Goal: Complete application form

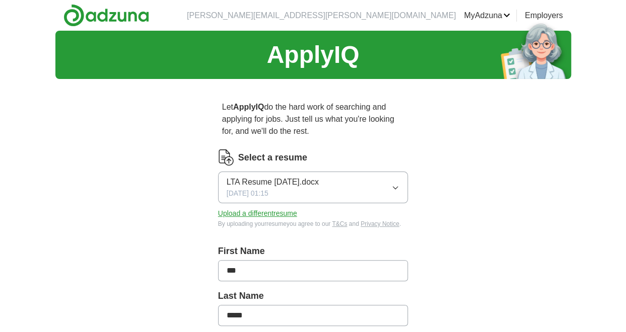
click at [397, 184] on icon "button" at bounding box center [395, 188] width 8 height 8
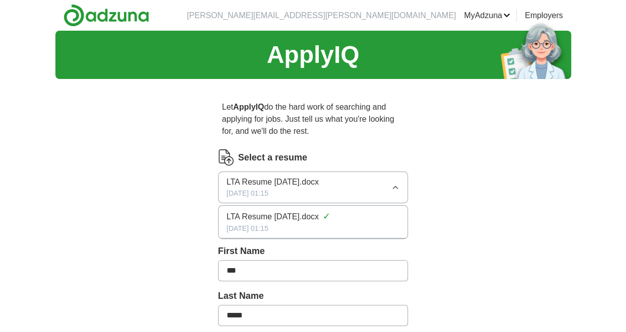
drag, startPoint x: 272, startPoint y: 186, endPoint x: 486, endPoint y: 135, distance: 220.0
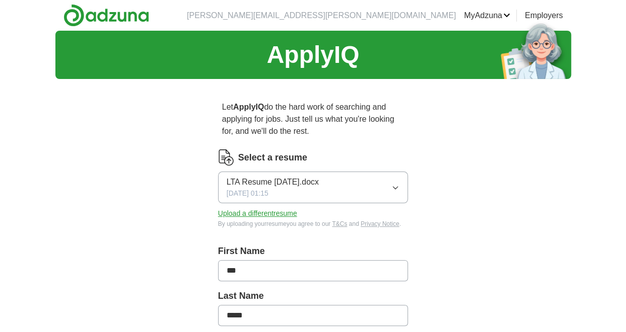
click at [263, 212] on button "Upload a different resume" at bounding box center [257, 213] width 79 height 11
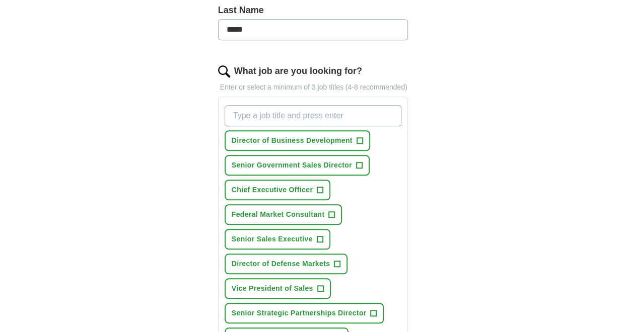
scroll to position [302, 0]
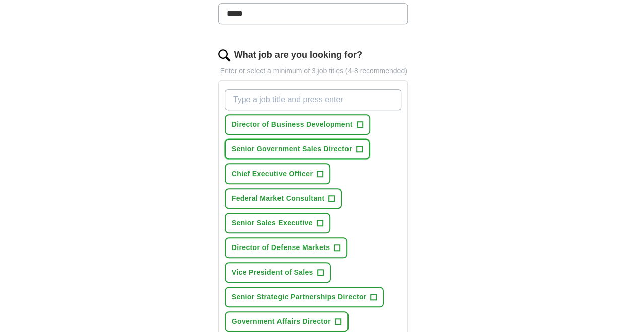
click at [358, 146] on span "+" at bounding box center [359, 149] width 6 height 8
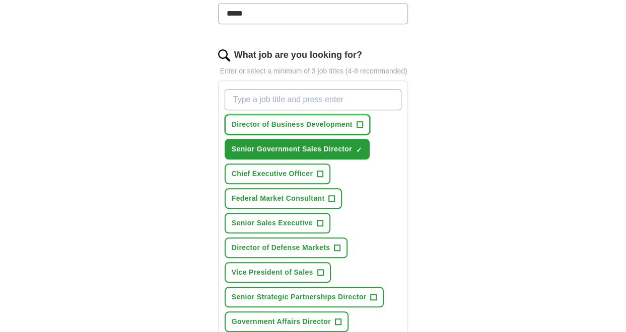
click at [359, 124] on span "+" at bounding box center [359, 125] width 6 height 8
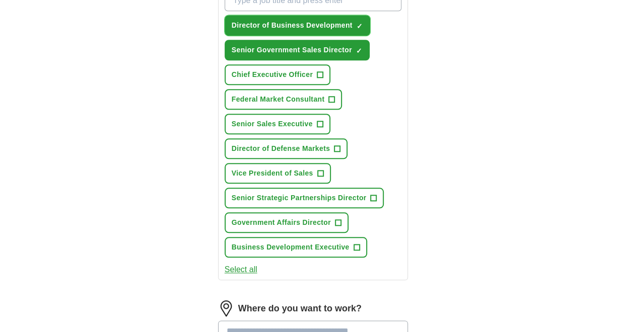
scroll to position [403, 0]
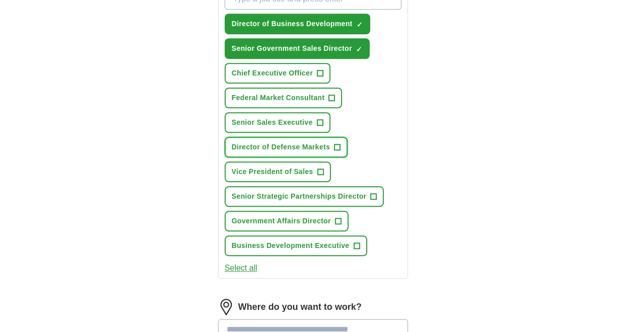
click at [339, 144] on span "+" at bounding box center [337, 147] width 6 height 8
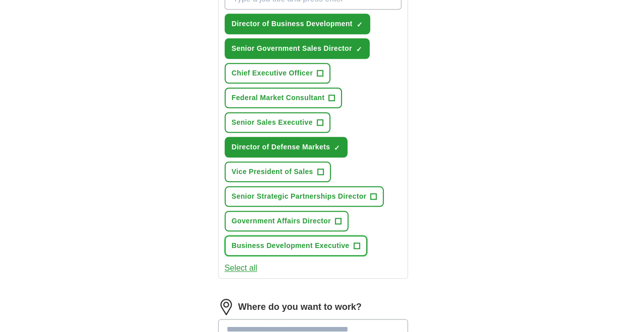
click at [354, 246] on span "+" at bounding box center [356, 246] width 6 height 8
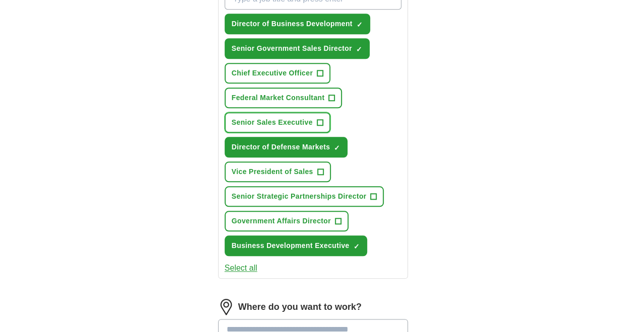
click at [322, 119] on span "+" at bounding box center [320, 123] width 6 height 8
click at [321, 171] on span "+" at bounding box center [320, 172] width 6 height 8
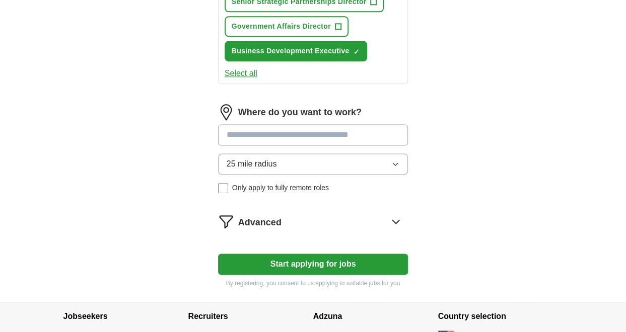
scroll to position [604, 0]
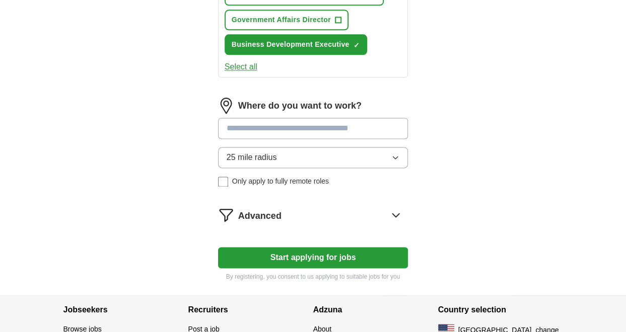
click at [240, 131] on input at bounding box center [313, 128] width 190 height 21
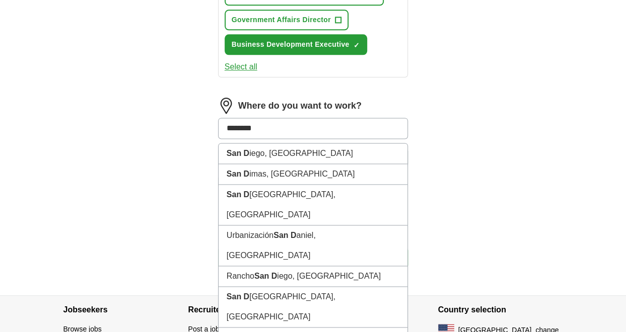
type input "*********"
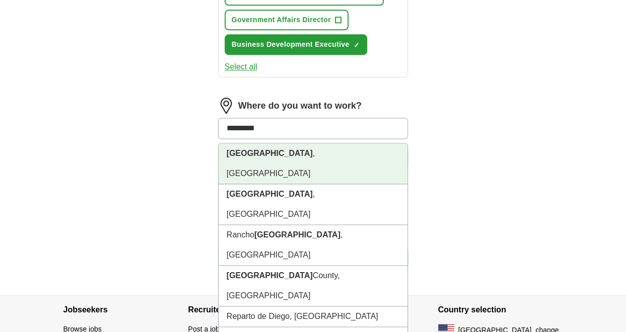
click at [273, 151] on li "[GEOGRAPHIC_DATA] , [GEOGRAPHIC_DATA]" at bounding box center [312, 163] width 189 height 41
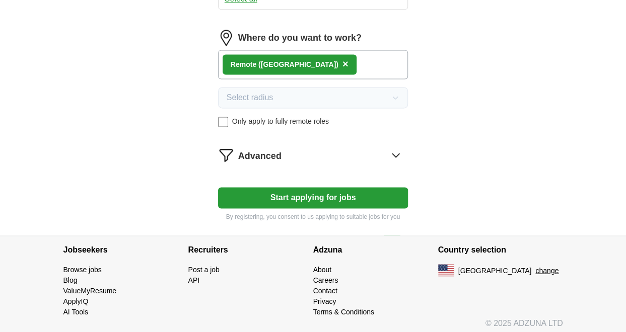
scroll to position [674, 0]
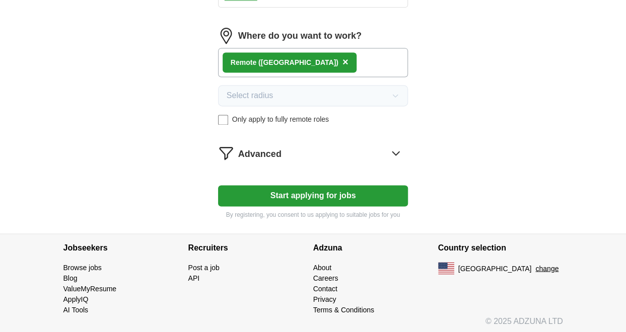
click at [324, 196] on button "Start applying for jobs" at bounding box center [313, 195] width 190 height 21
select select "**"
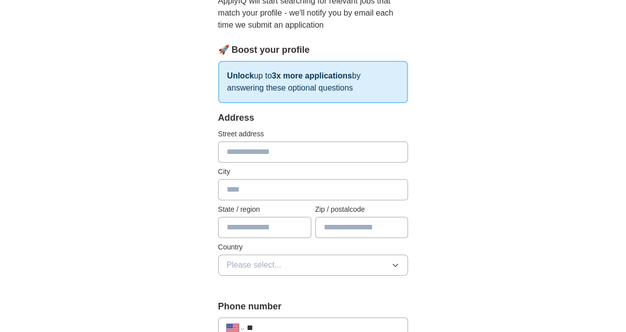
scroll to position [151, 0]
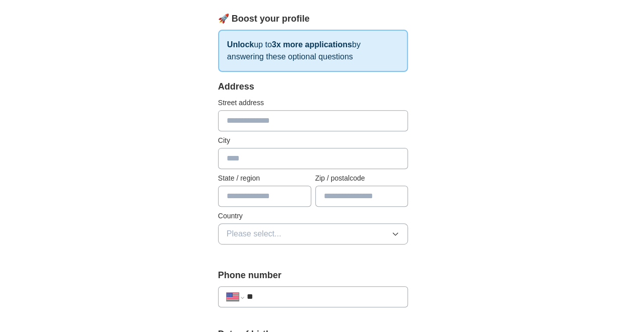
click at [267, 124] on input "text" at bounding box center [313, 120] width 190 height 21
type input "**********"
type input "*********"
type input "**"
type input "*****"
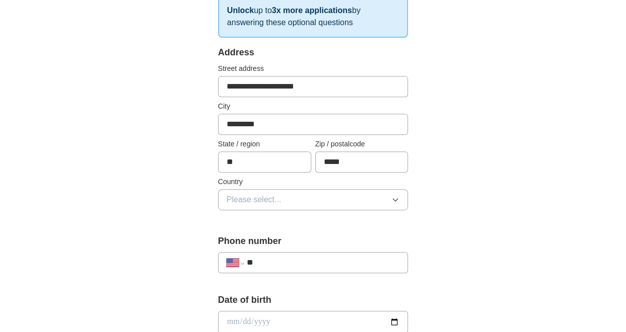
scroll to position [252, 0]
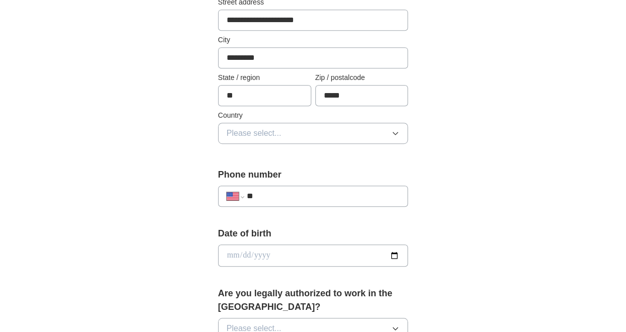
click at [330, 132] on button "Please select..." at bounding box center [313, 133] width 190 height 21
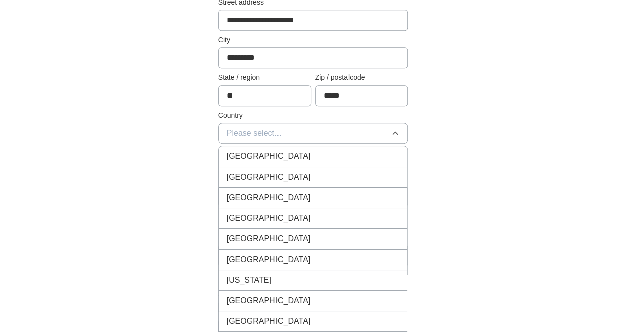
click at [271, 178] on span "[GEOGRAPHIC_DATA]" at bounding box center [268, 177] width 84 height 12
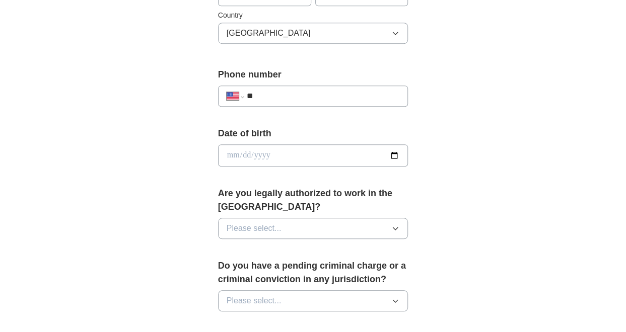
scroll to position [352, 0]
click at [315, 95] on input "**" at bounding box center [323, 96] width 153 height 12
type input "**********"
click at [231, 147] on input "date" at bounding box center [313, 155] width 190 height 22
click at [279, 159] on input "date" at bounding box center [313, 155] width 190 height 22
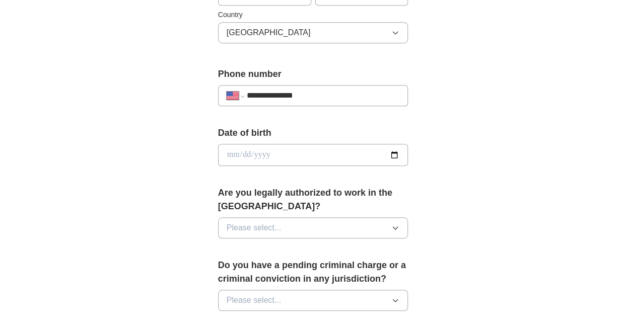
click at [273, 149] on input "date" at bounding box center [313, 155] width 190 height 22
click at [394, 151] on input "date" at bounding box center [313, 155] width 190 height 22
click at [231, 149] on input "date" at bounding box center [313, 155] width 190 height 22
click at [228, 225] on span "Please select..." at bounding box center [253, 228] width 55 height 12
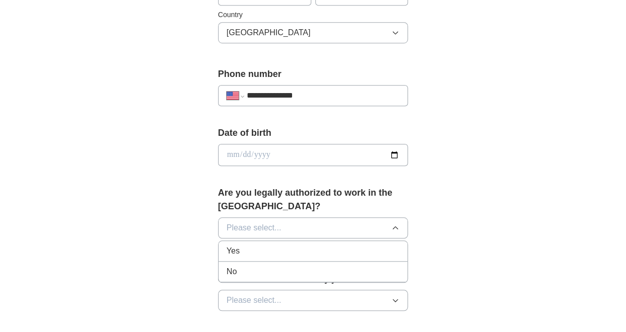
click at [229, 249] on span "Yes" at bounding box center [232, 251] width 13 height 12
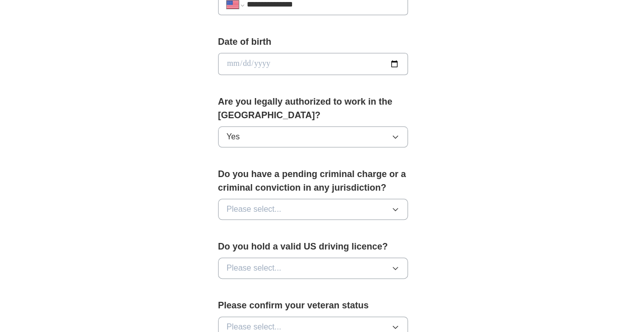
scroll to position [453, 0]
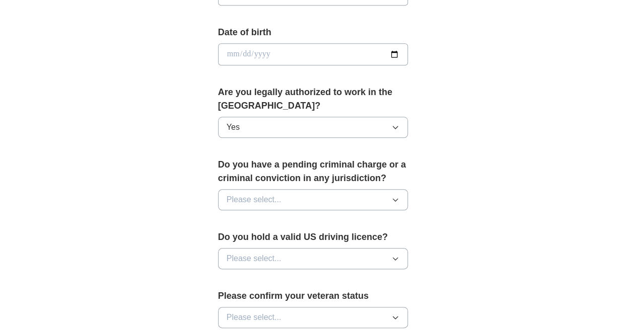
click at [293, 199] on button "Please select..." at bounding box center [313, 199] width 190 height 21
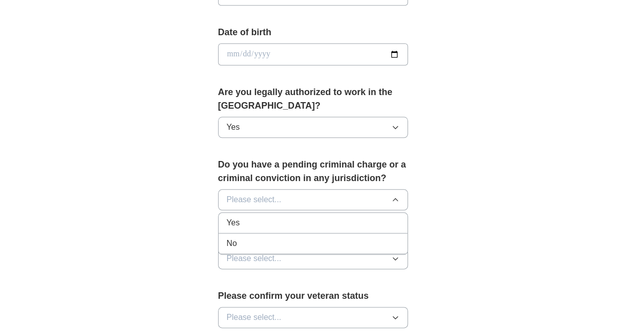
click at [240, 243] on div "No" at bounding box center [312, 244] width 173 height 12
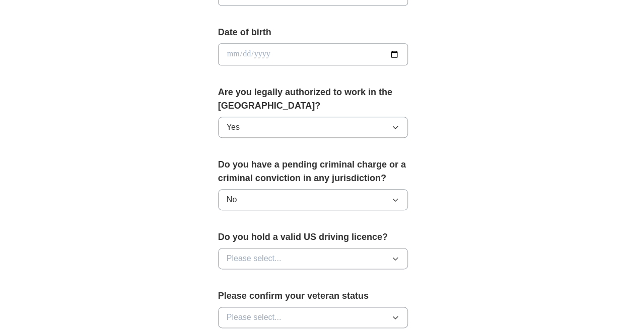
click at [301, 255] on button "Please select..." at bounding box center [313, 258] width 190 height 21
click at [241, 283] on div "Yes" at bounding box center [312, 282] width 173 height 12
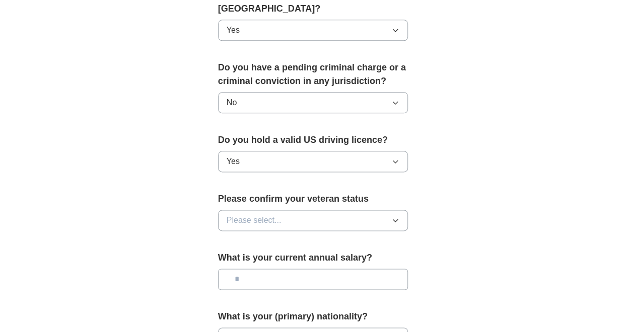
scroll to position [604, 0]
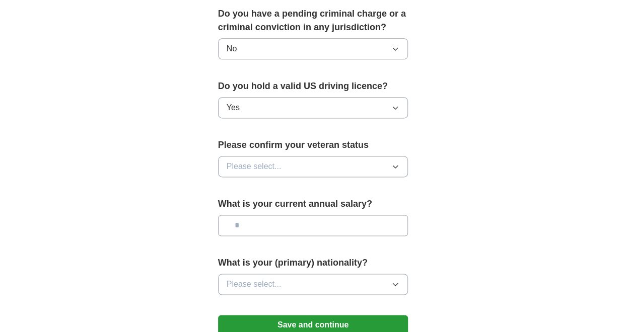
click at [395, 163] on icon "button" at bounding box center [395, 167] width 8 height 8
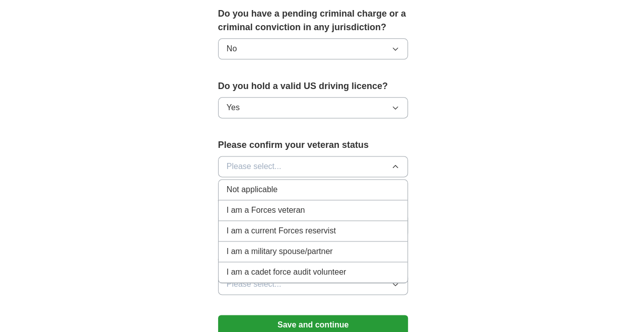
click at [257, 208] on span "I am a Forces veteran" at bounding box center [265, 210] width 79 height 12
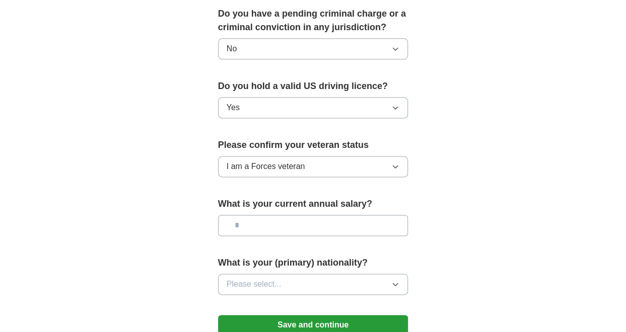
click at [268, 227] on input "text" at bounding box center [313, 225] width 190 height 21
type input "********"
click at [303, 278] on button "Please select..." at bounding box center [313, 284] width 190 height 21
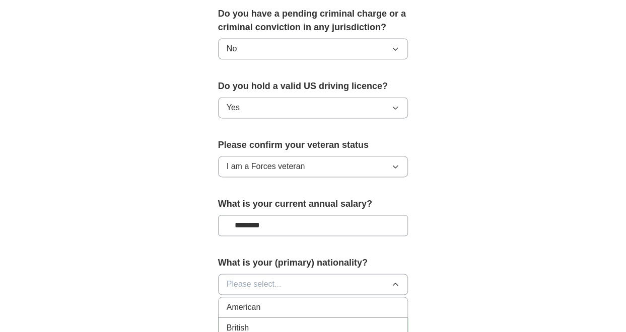
click at [270, 302] on div "American" at bounding box center [312, 307] width 173 height 12
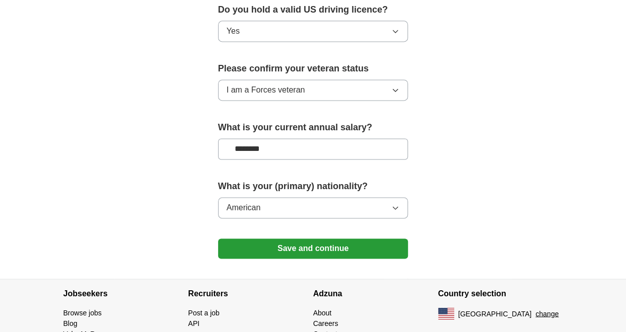
scroll to position [725, 0]
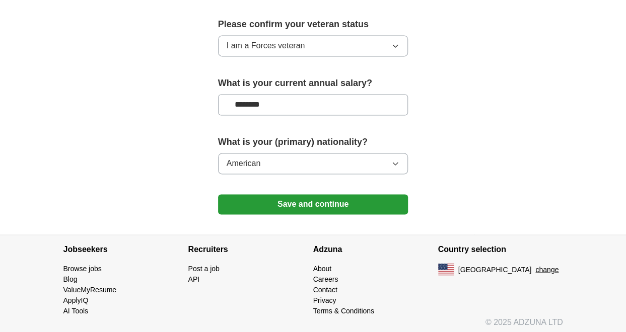
click at [303, 200] on button "Save and continue" at bounding box center [313, 204] width 190 height 20
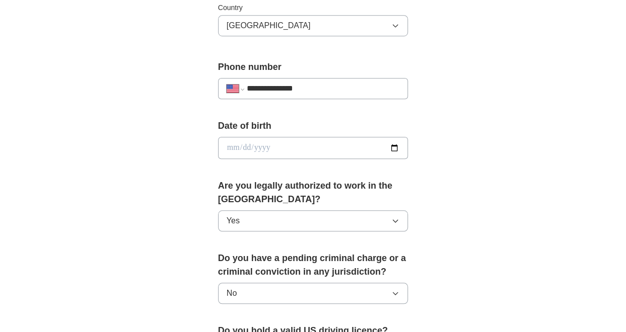
scroll to position [343, 0]
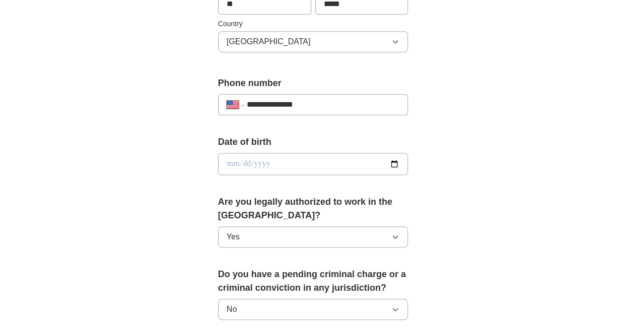
click at [254, 160] on input "date" at bounding box center [313, 164] width 190 height 22
type input "**********"
drag, startPoint x: 406, startPoint y: 192, endPoint x: 411, endPoint y: 183, distance: 9.9
click at [407, 191] on form "**********" at bounding box center [313, 247] width 190 height 718
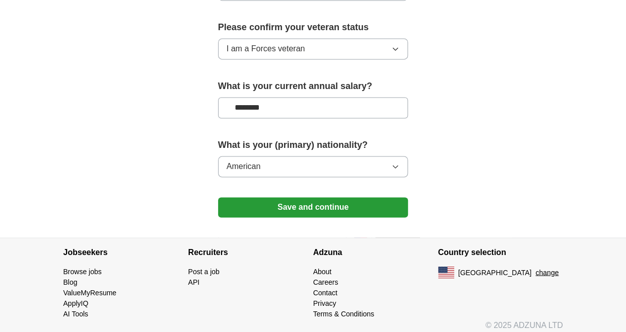
scroll to position [725, 0]
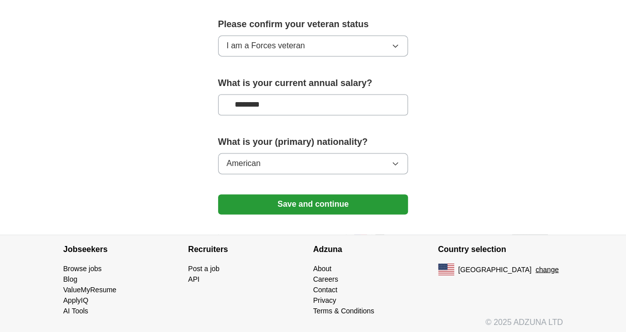
click at [316, 201] on button "Save and continue" at bounding box center [313, 204] width 190 height 20
